Goal: Information Seeking & Learning: Learn about a topic

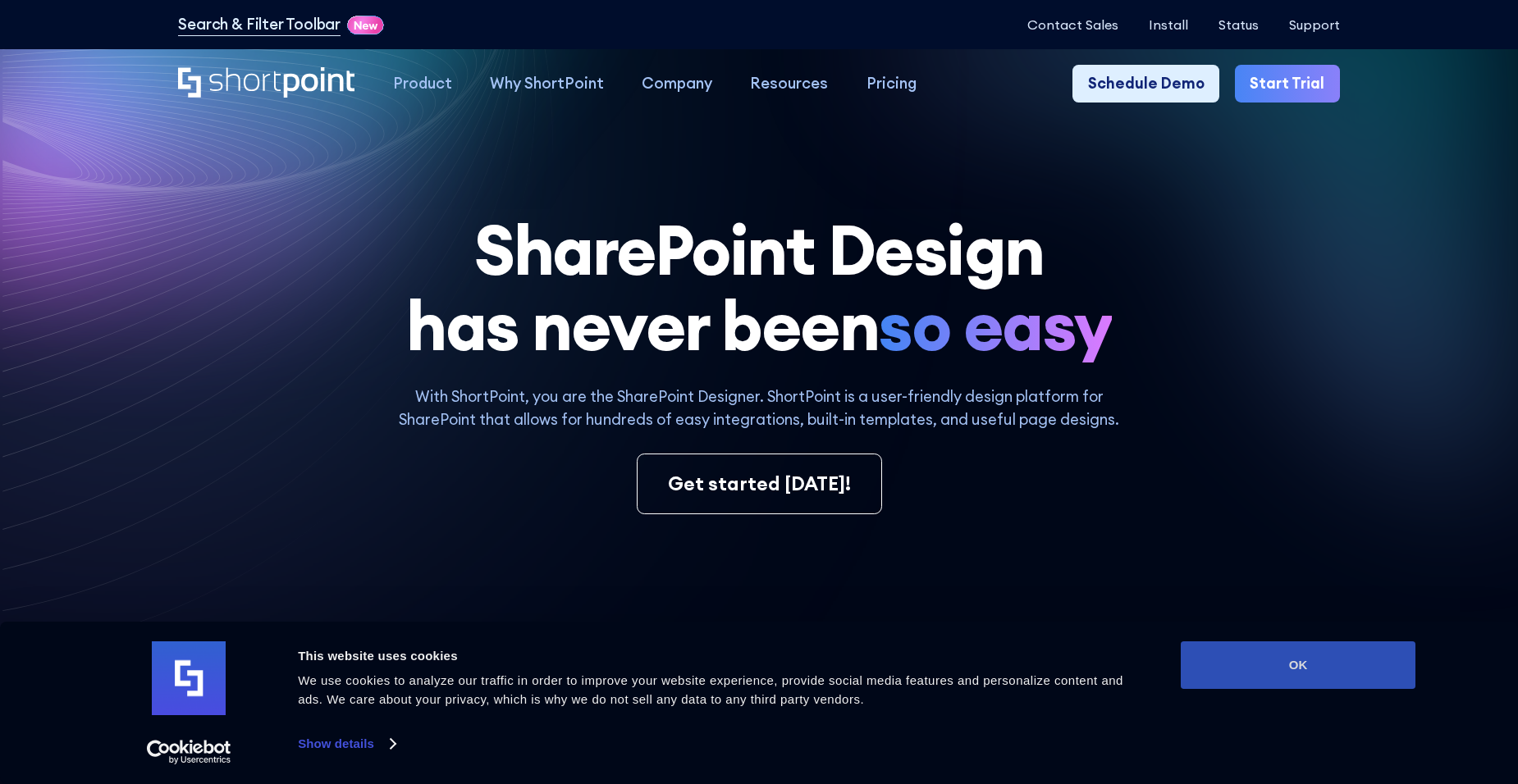
click at [1365, 669] on button "OK" at bounding box center [1298, 665] width 235 height 48
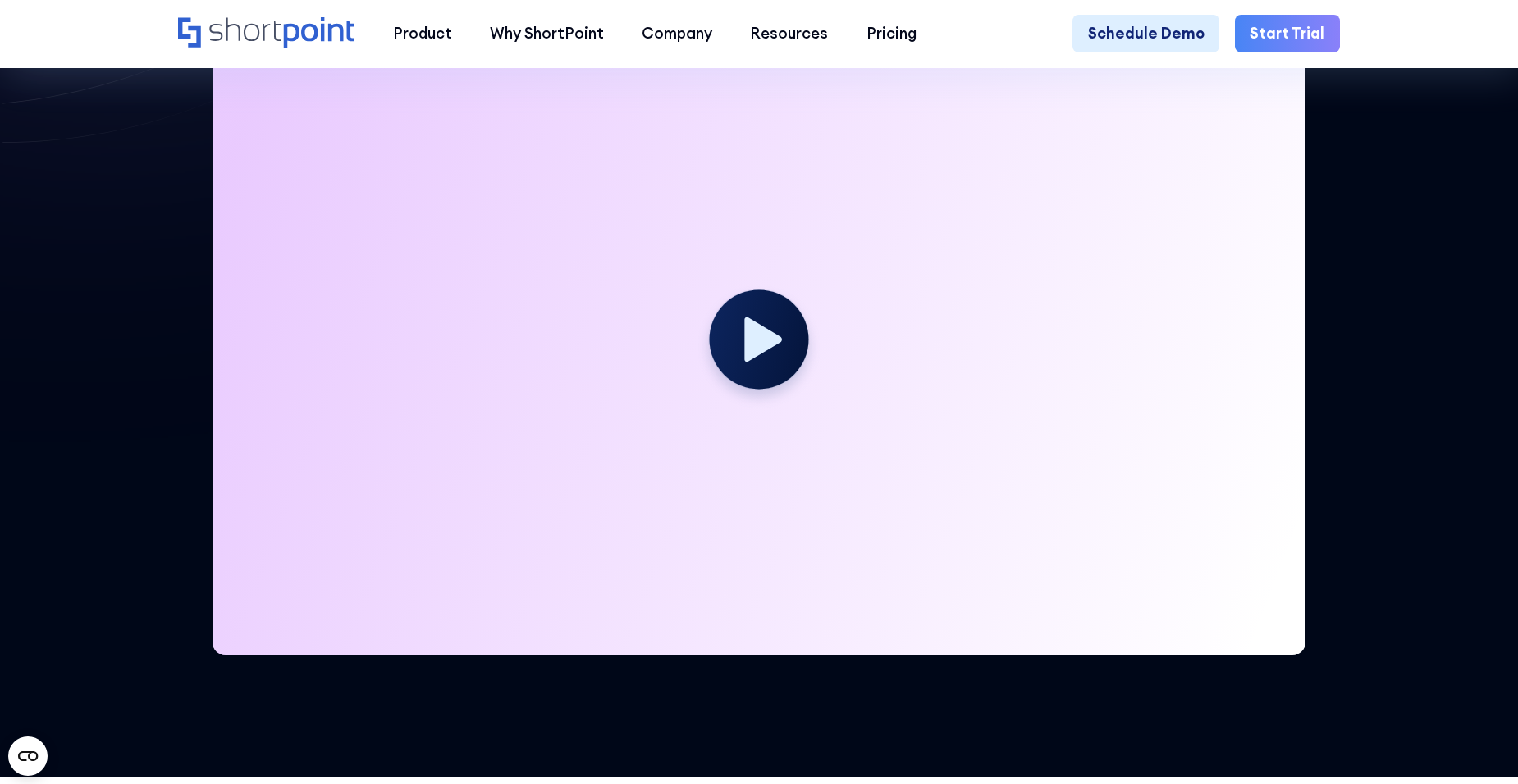
scroll to position [492, 0]
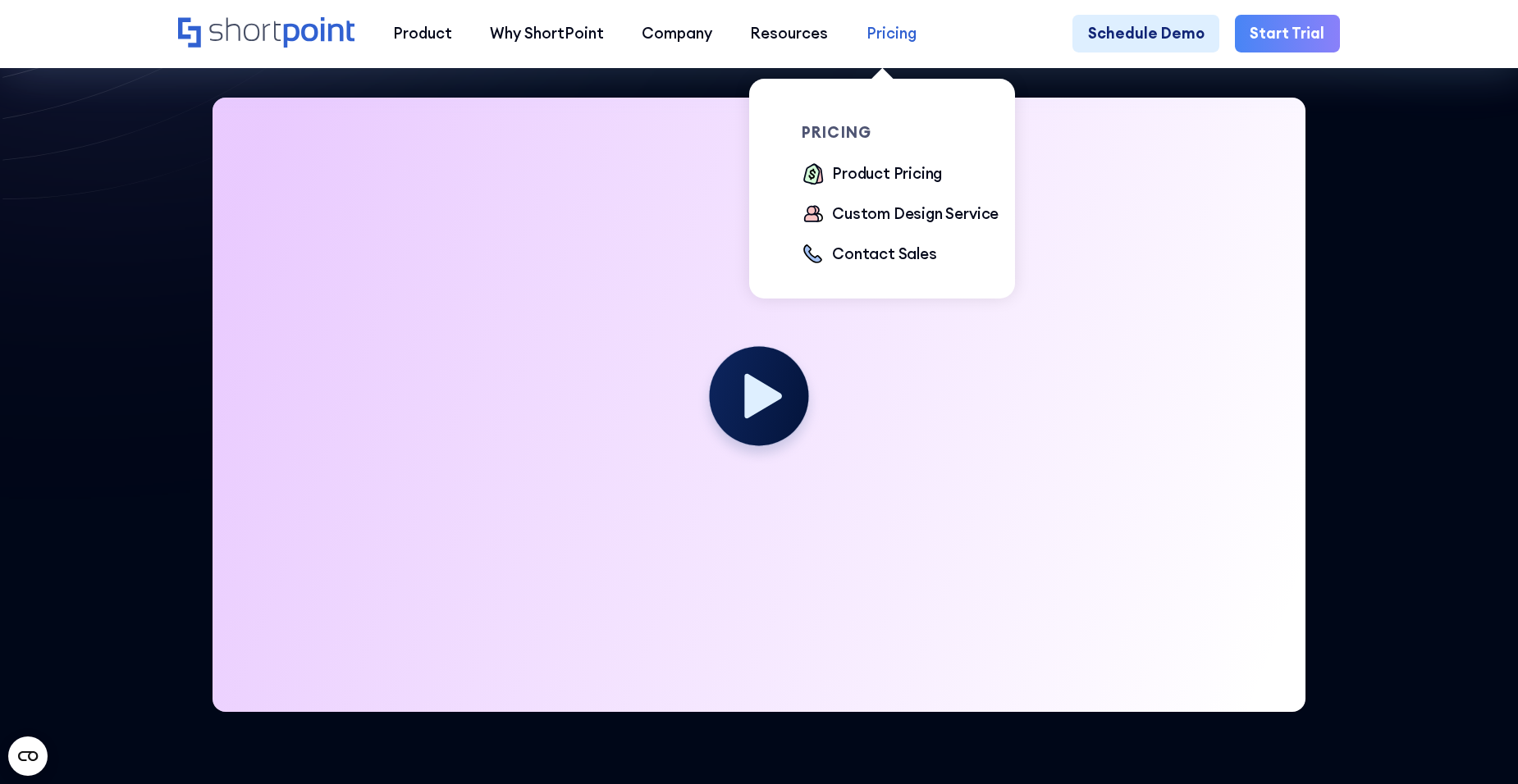
click at [881, 40] on div "Pricing" at bounding box center [891, 33] width 50 height 23
click at [865, 174] on div "Product Pricing" at bounding box center [887, 173] width 110 height 23
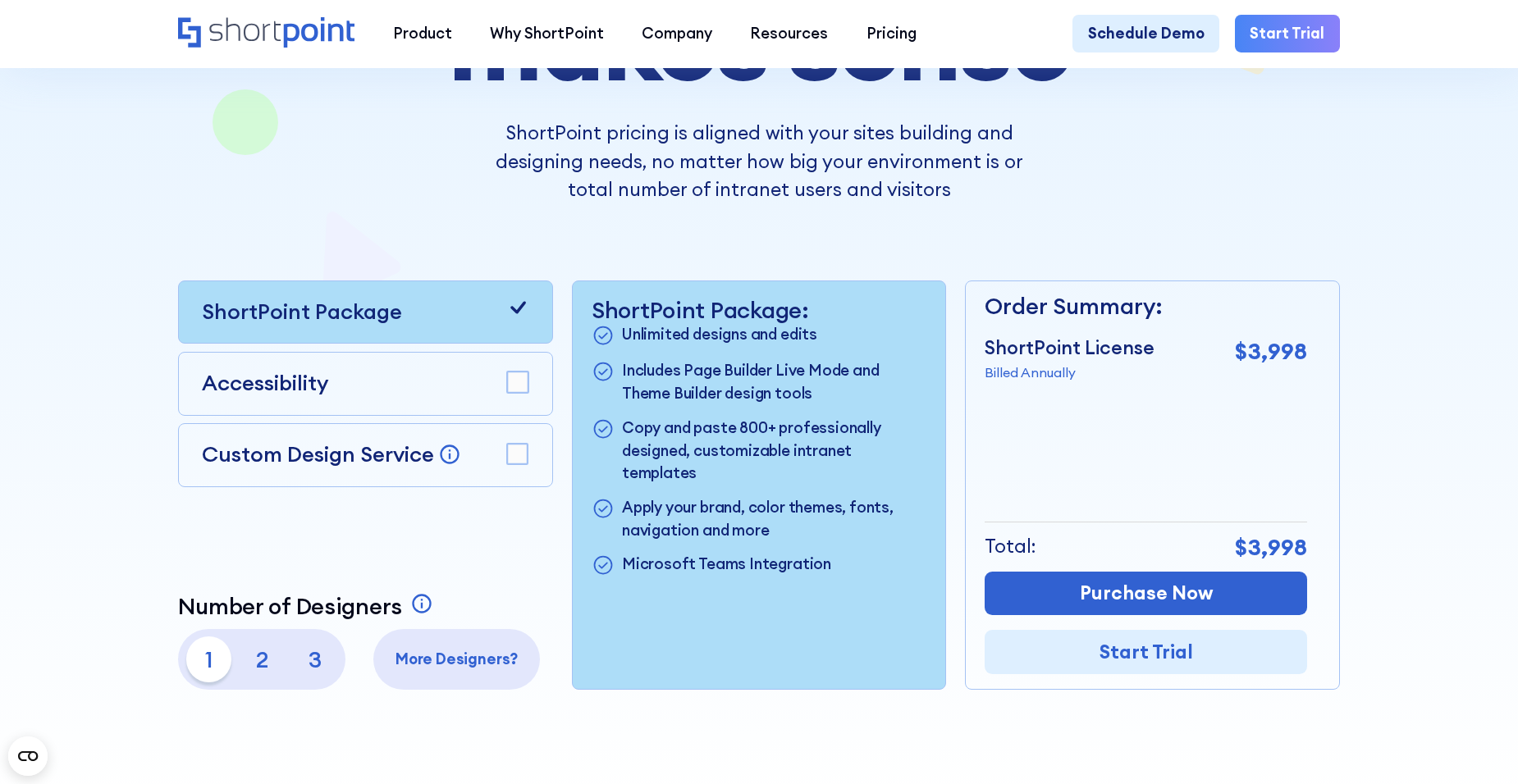
scroll to position [410, 0]
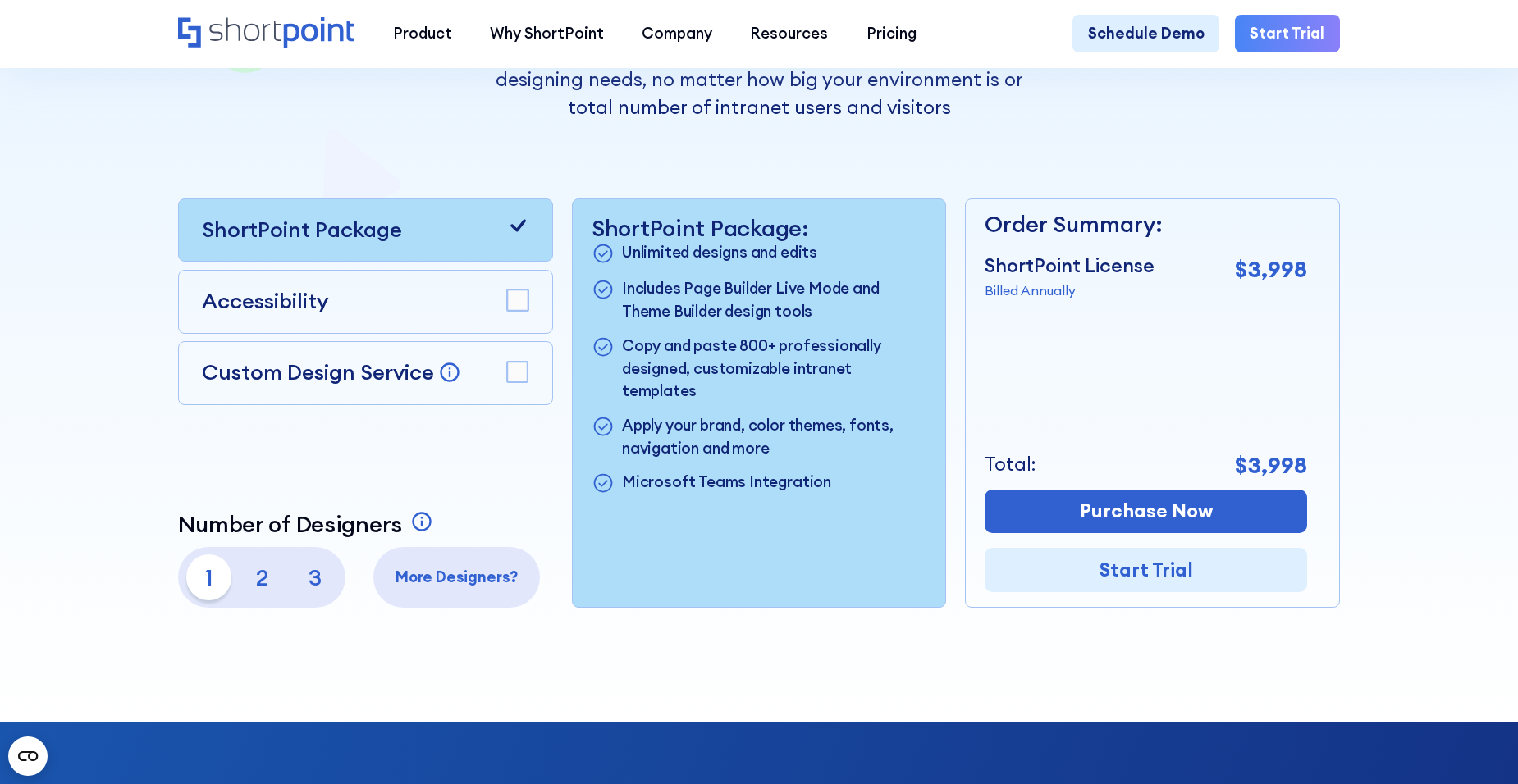
click at [520, 309] on rect at bounding box center [517, 300] width 20 height 20
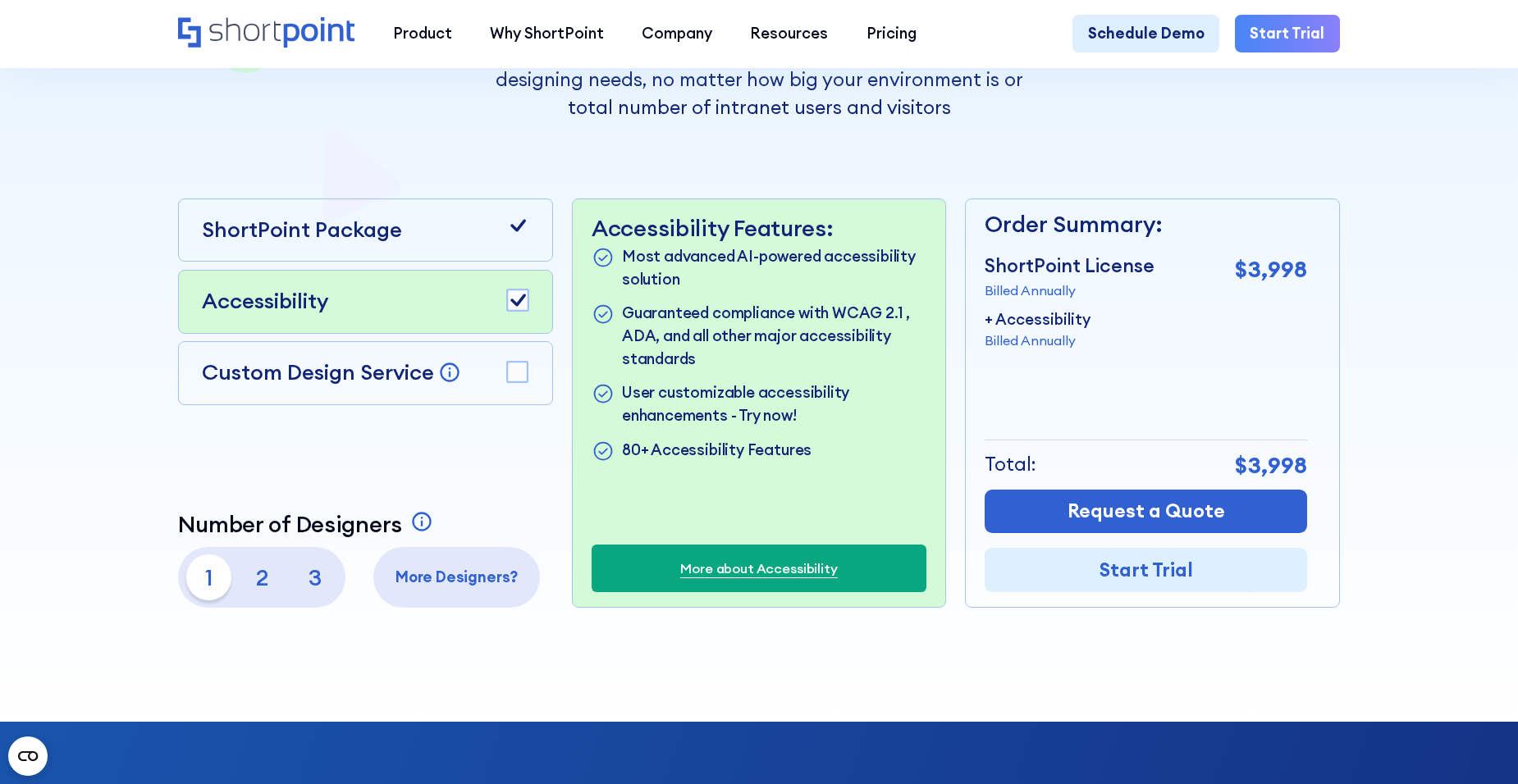
click at [523, 381] on rect at bounding box center [517, 372] width 20 height 20
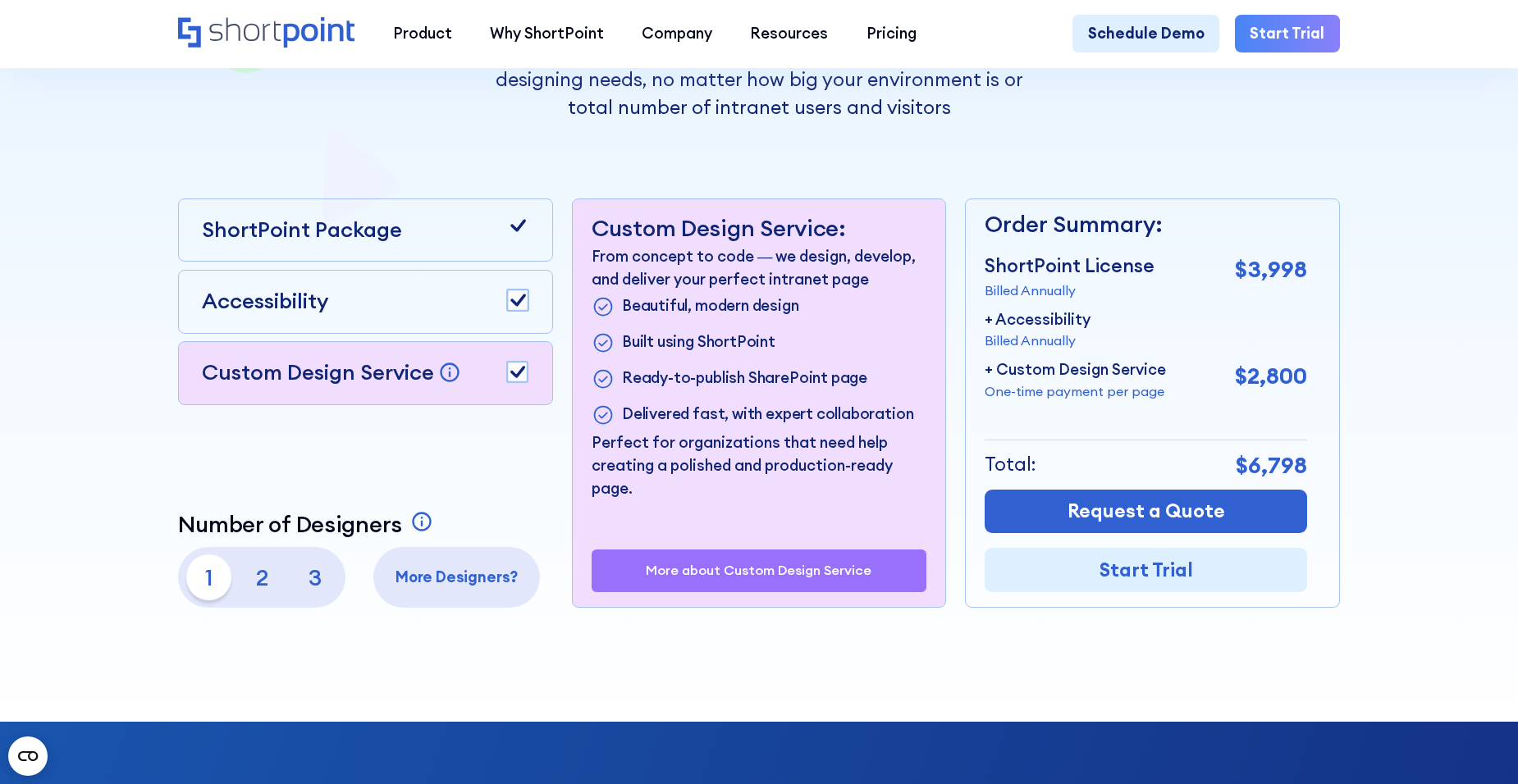
click at [521, 379] on rect at bounding box center [517, 372] width 20 height 20
click at [309, 578] on p "3" at bounding box center [315, 578] width 46 height 46
click at [206, 587] on p "1" at bounding box center [209, 578] width 46 height 46
click at [522, 310] on rect at bounding box center [517, 300] width 20 height 20
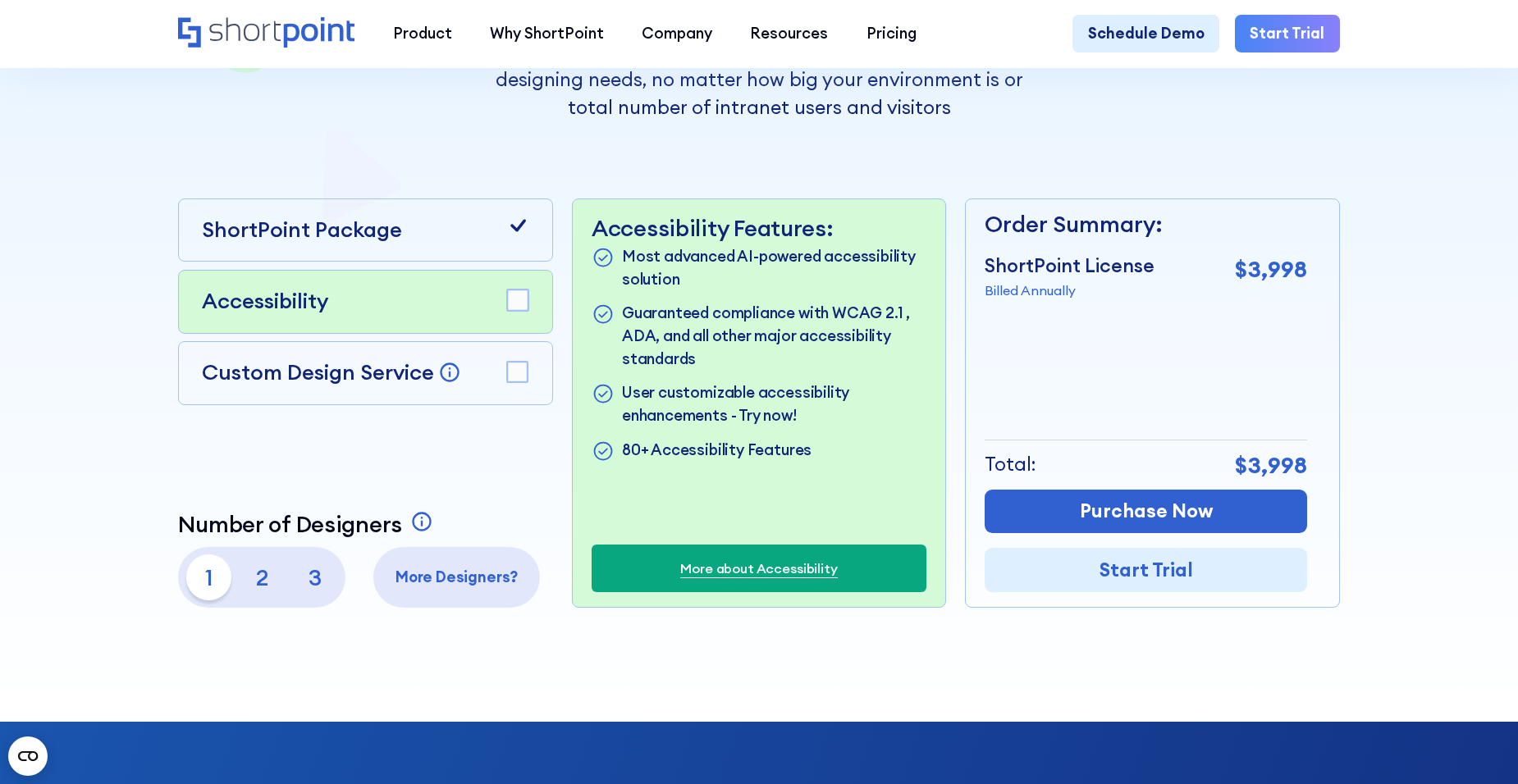
click at [447, 216] on div "ShortPoint Package" at bounding box center [365, 229] width 374 height 64
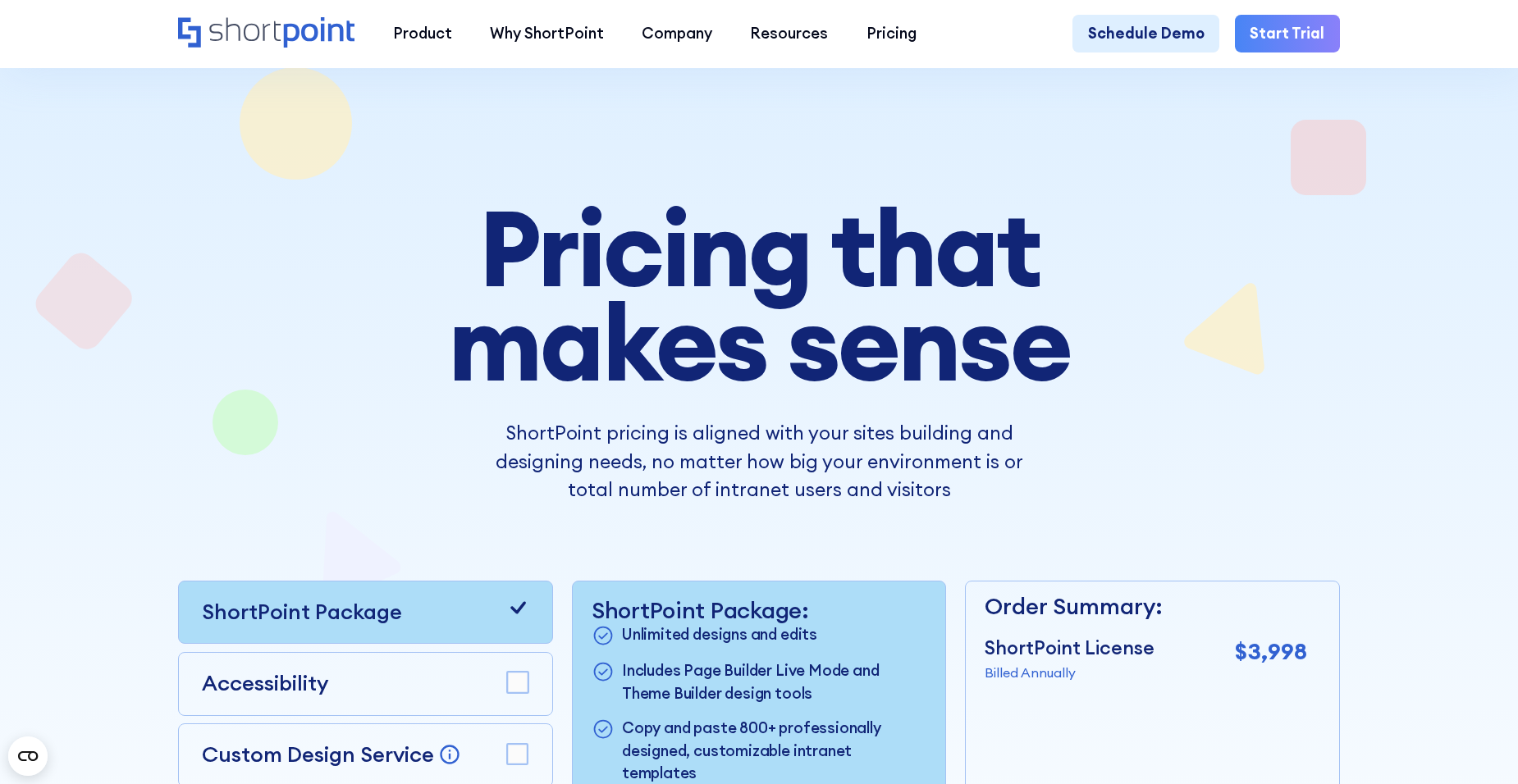
scroll to position [0, 0]
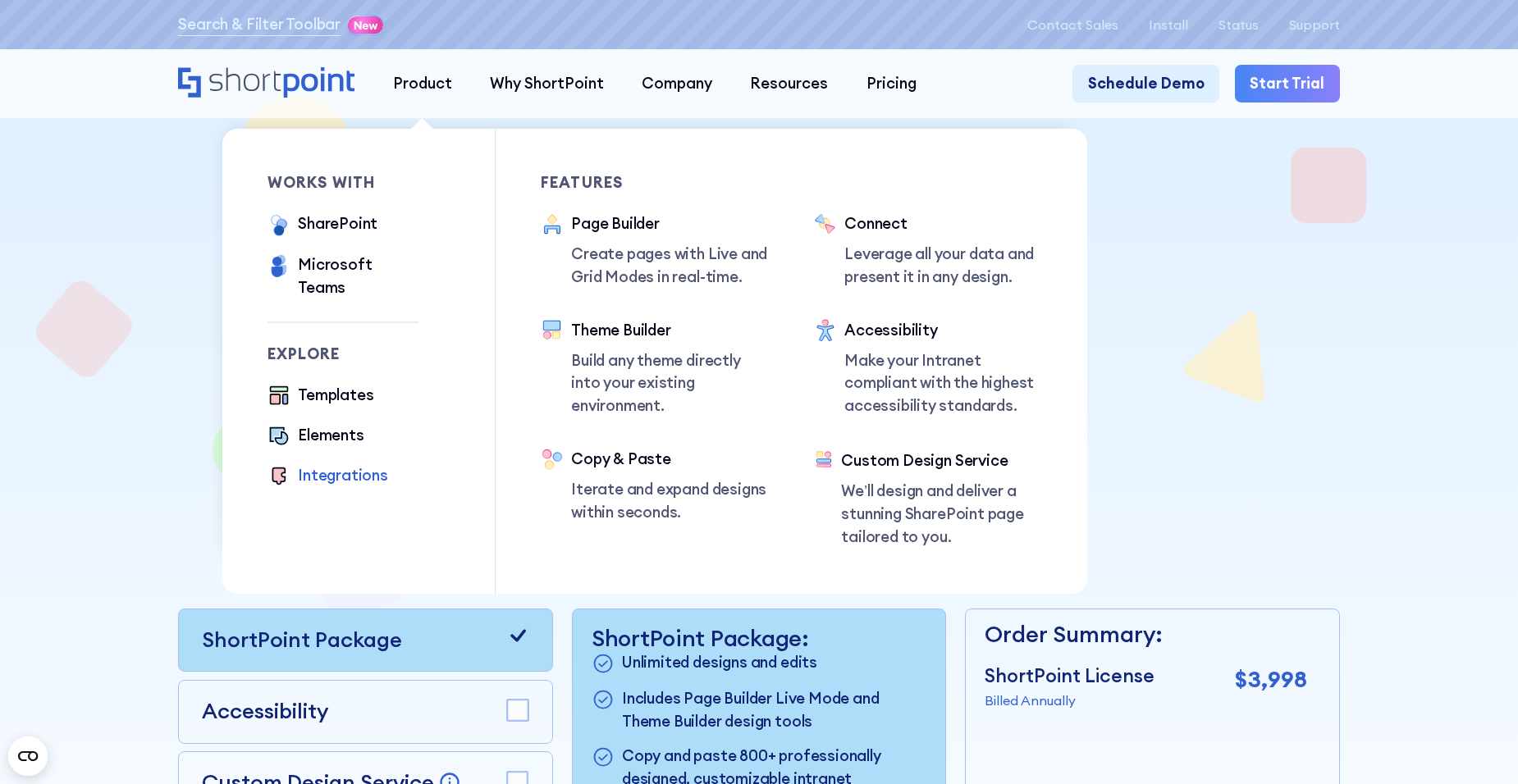
click at [339, 464] on div "Integrations" at bounding box center [343, 475] width 90 height 23
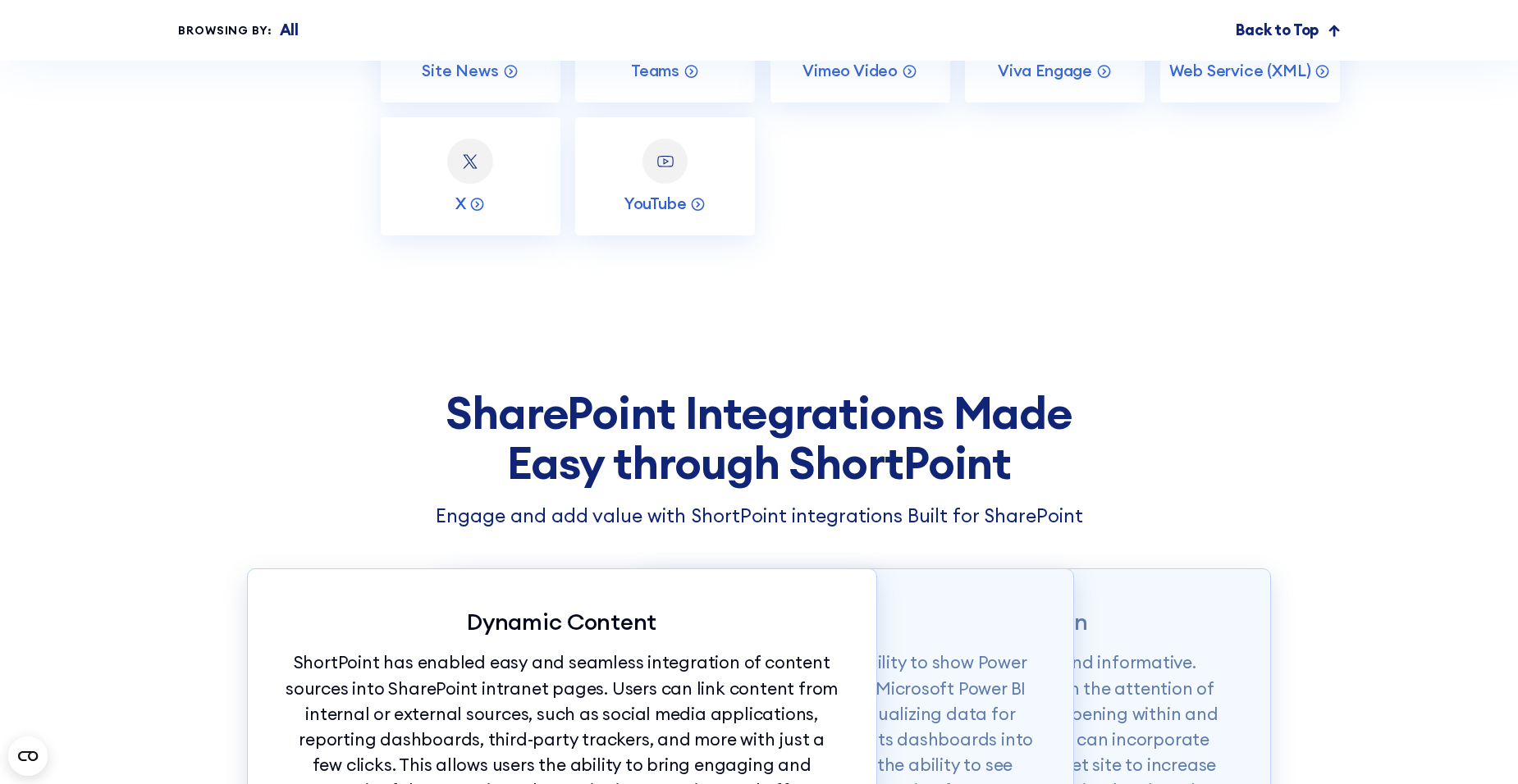
scroll to position [1476, 0]
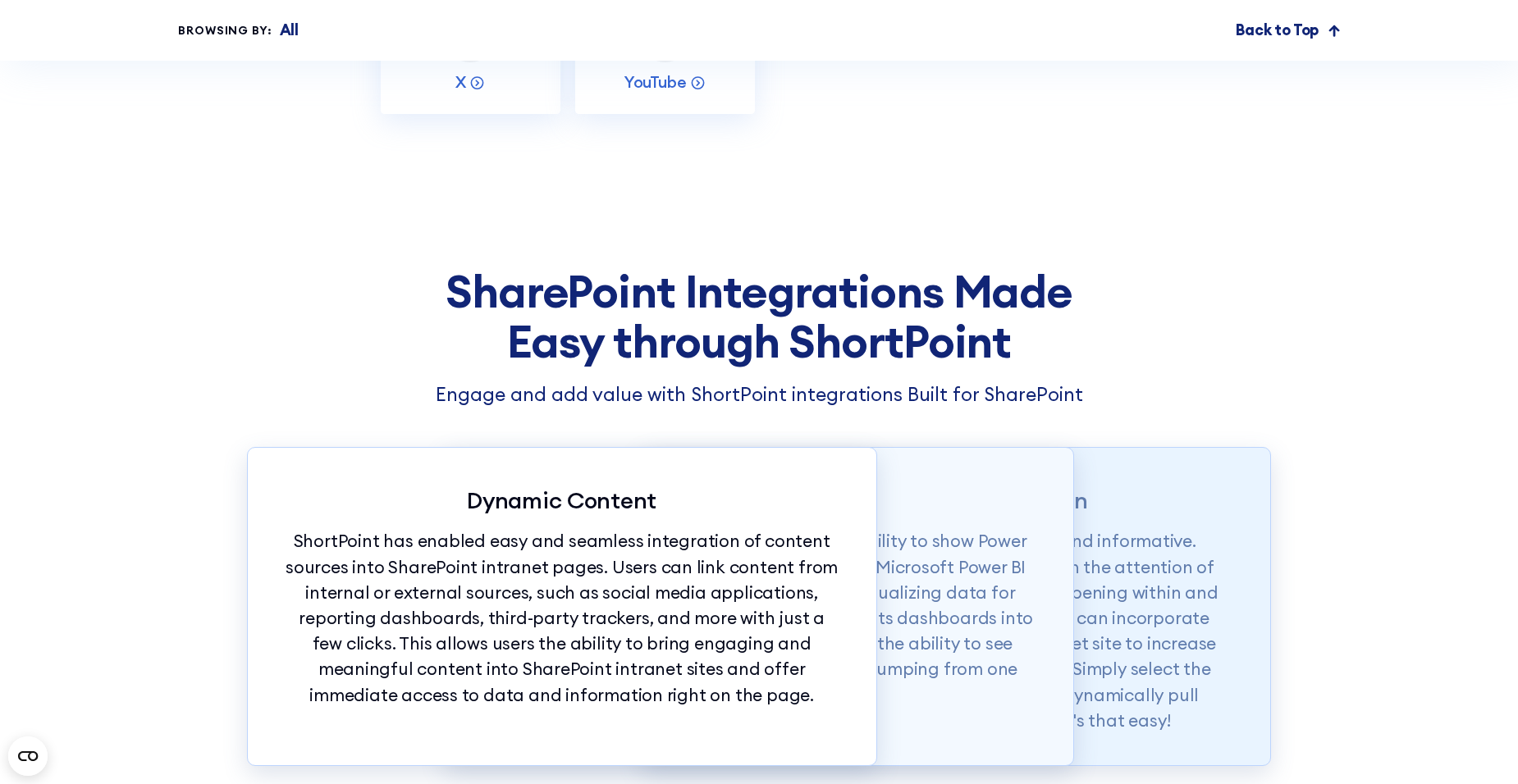
click at [1145, 594] on p "Social media content is both entertaining and informative. Corporate social med…" at bounding box center [956, 630] width 552 height 205
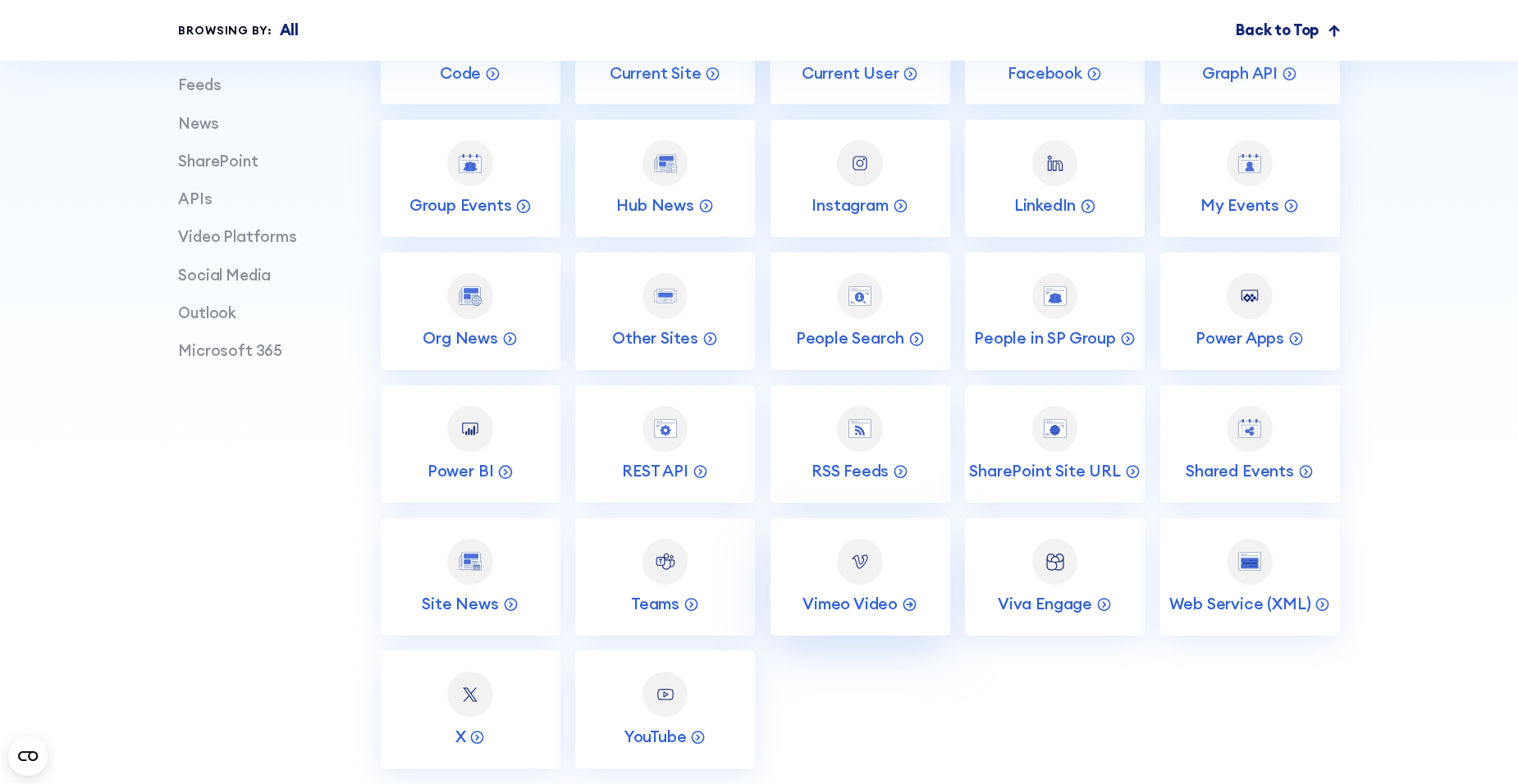
scroll to position [820, 0]
click at [635, 603] on link "Teams" at bounding box center [665, 578] width 180 height 117
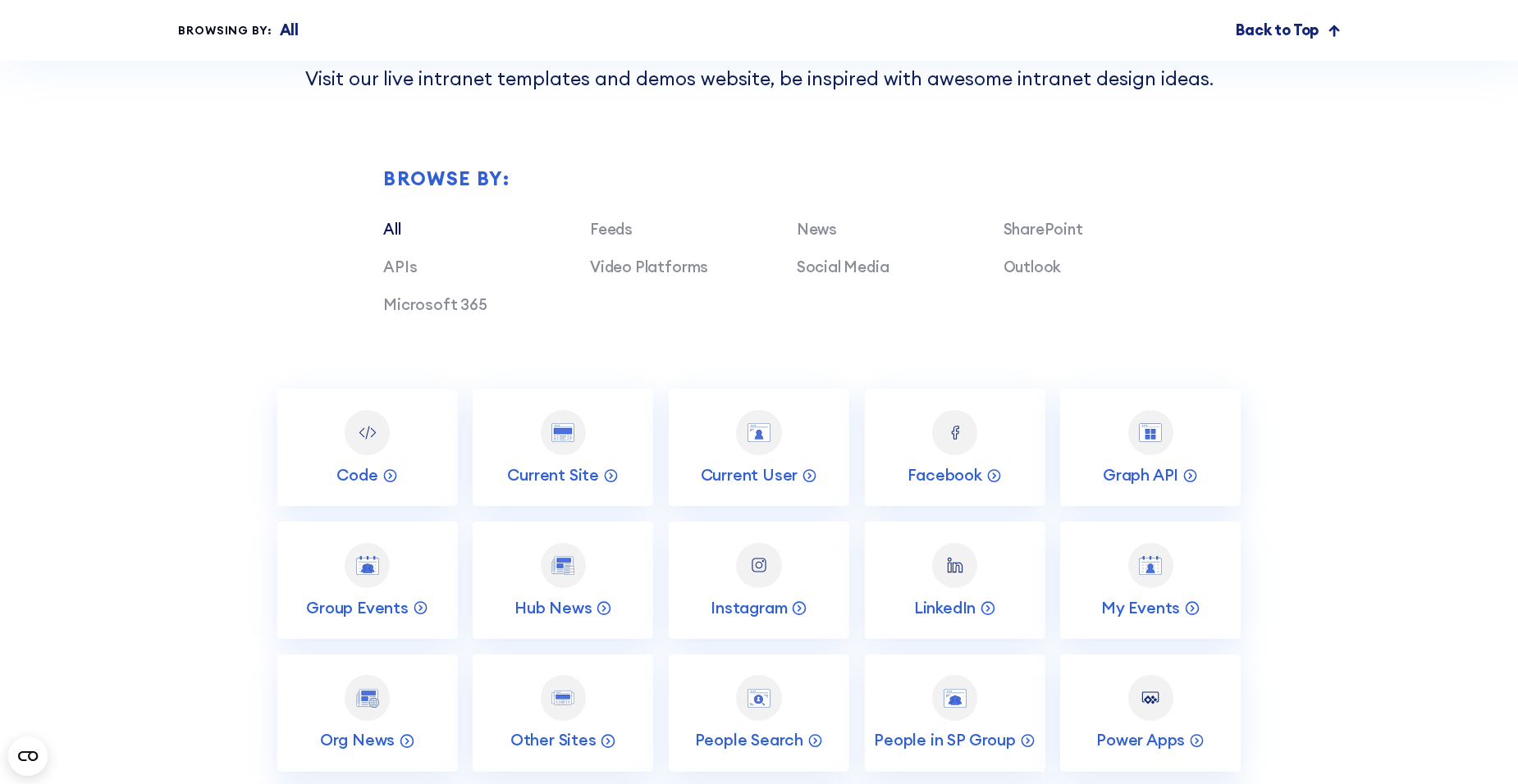
scroll to position [5987, 0]
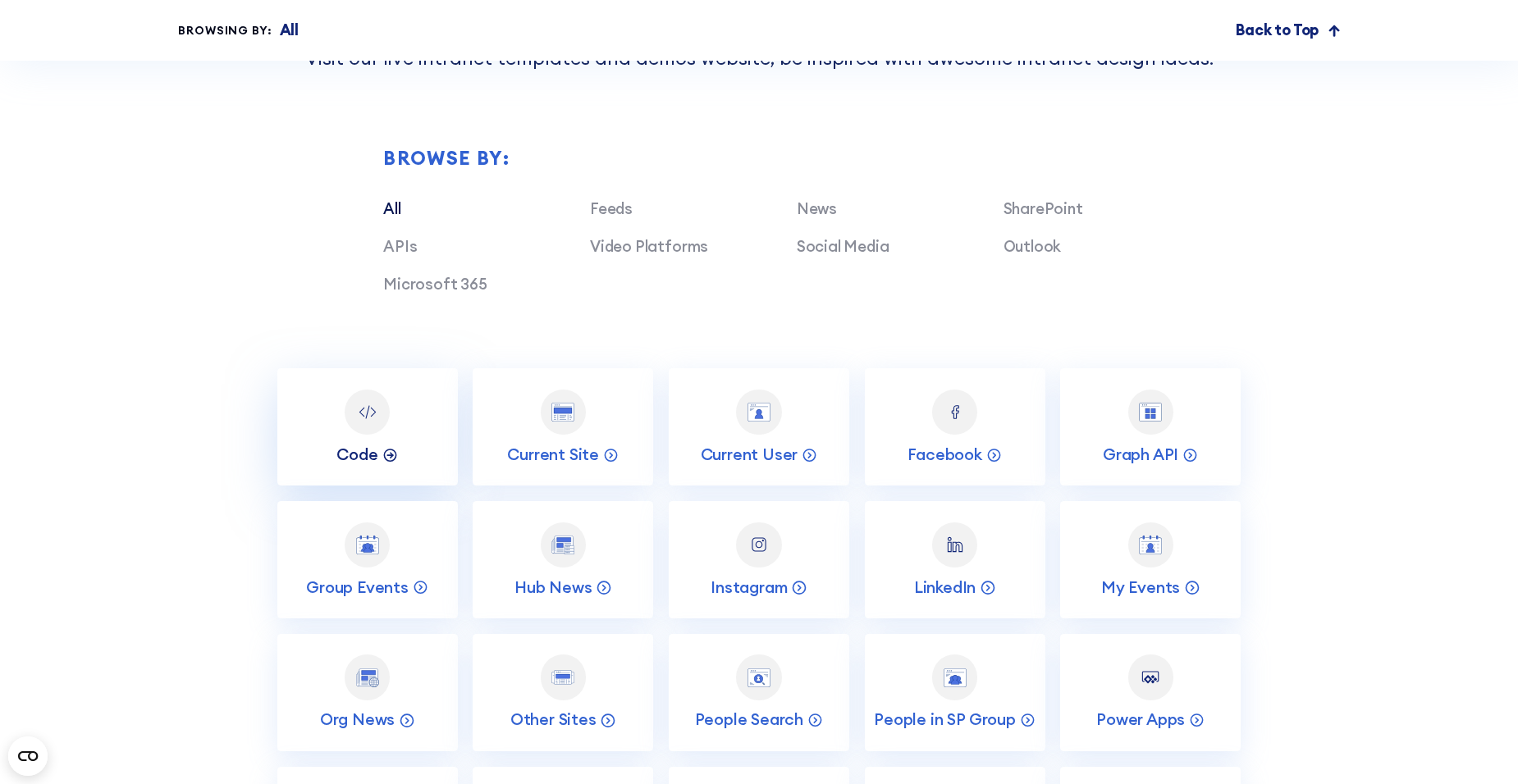
click at [358, 465] on p "Code" at bounding box center [357, 455] width 41 height 20
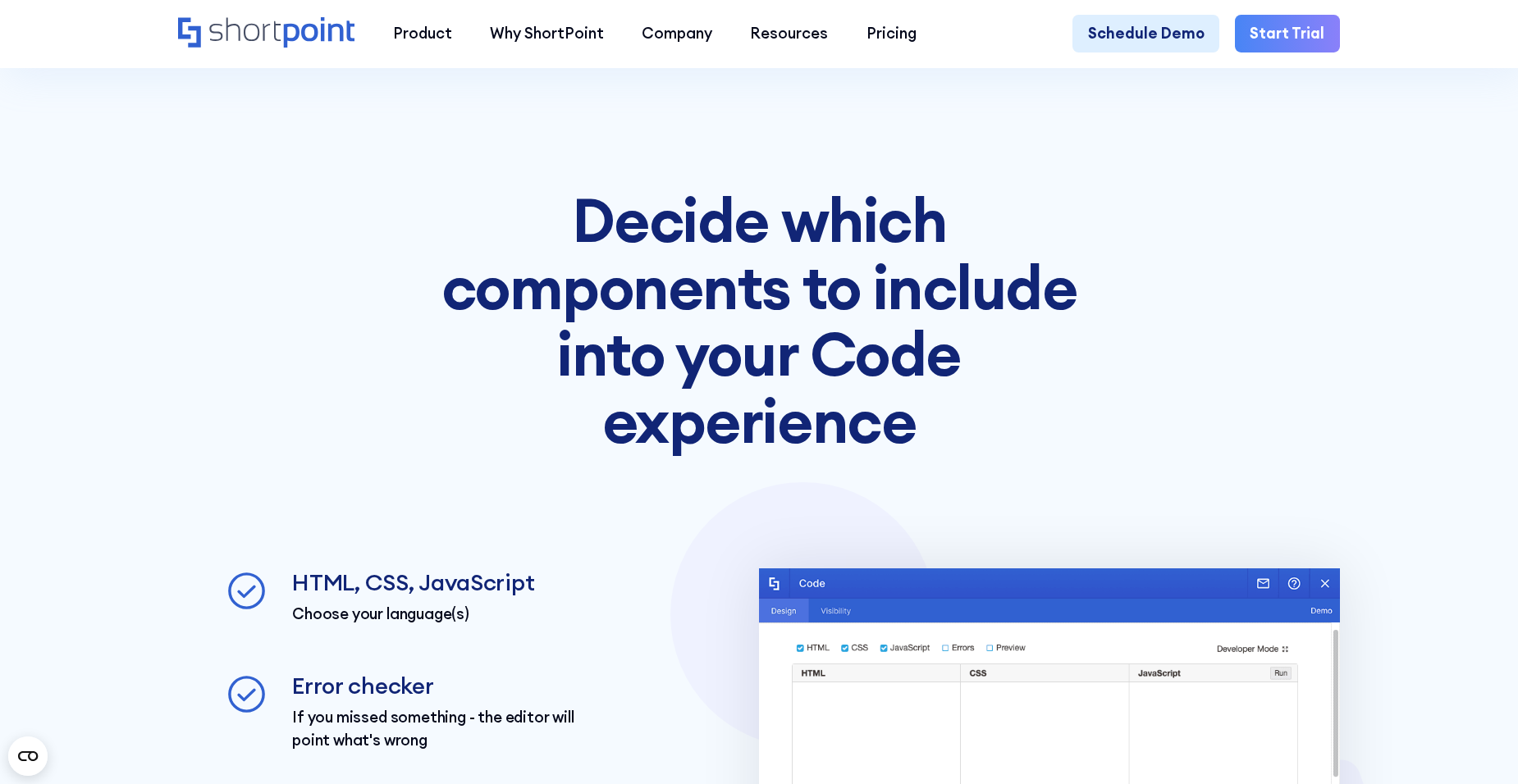
scroll to position [2871, 0]
